Goal: Transaction & Acquisition: Purchase product/service

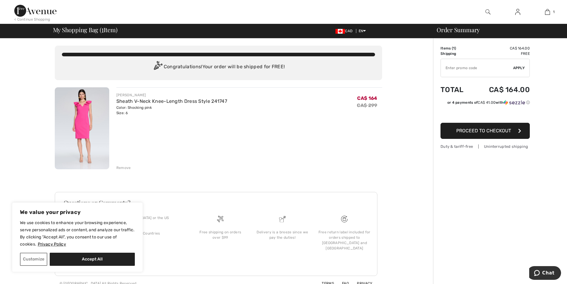
scroll to position [1, 0]
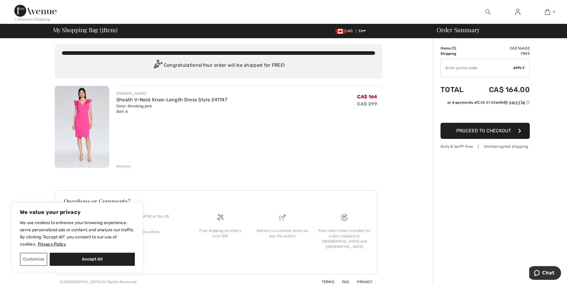
click at [201, 157] on div "JOSEPH RIBKOFF Sheath V-Neck Knee-Length Dress Style 241747 Color: Shocking pin…" at bounding box center [249, 127] width 266 height 83
click at [481, 130] on span "Proceed to Checkout" at bounding box center [483, 131] width 55 height 6
